Goal: Information Seeking & Learning: Learn about a topic

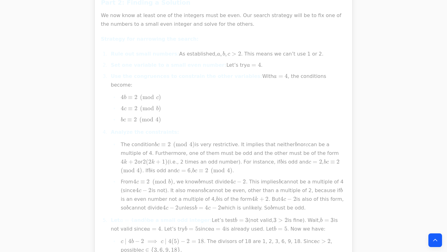
scroll to position [2433, 0]
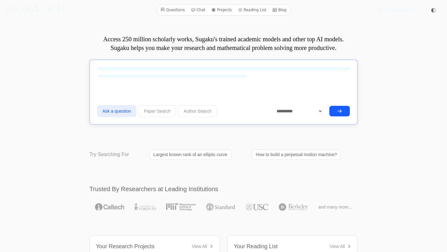
type textarea "**********"
click at [339, 113] on icon "submit" at bounding box center [339, 111] width 5 height 5
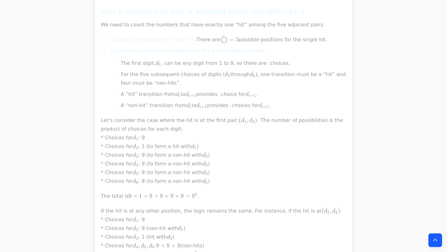
scroll to position [440, 0]
